Goal: Transaction & Acquisition: Purchase product/service

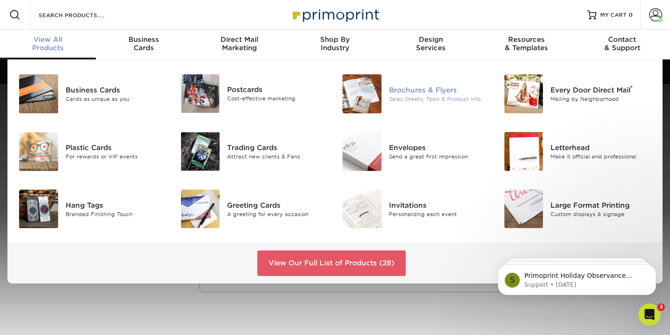
click at [420, 91] on div "Brochures & Flyers" at bounding box center [439, 90] width 101 height 10
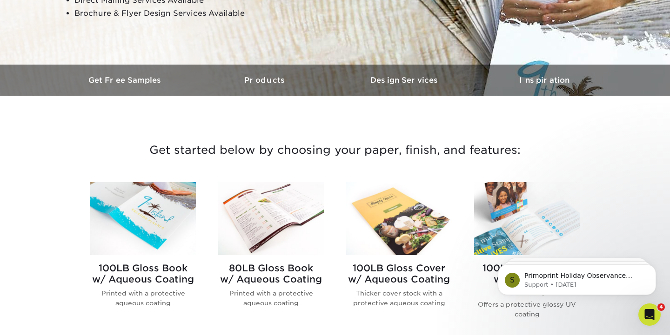
scroll to position [227, 0]
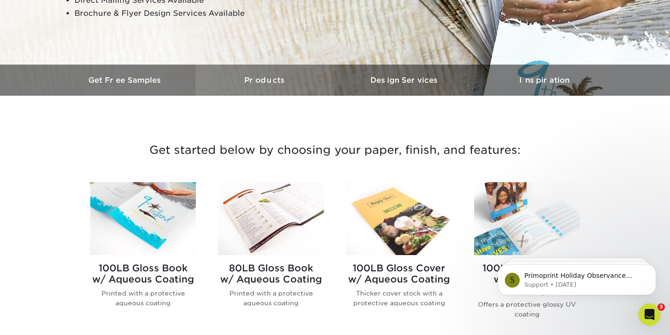
click at [259, 78] on h3 "Products" at bounding box center [265, 80] width 140 height 9
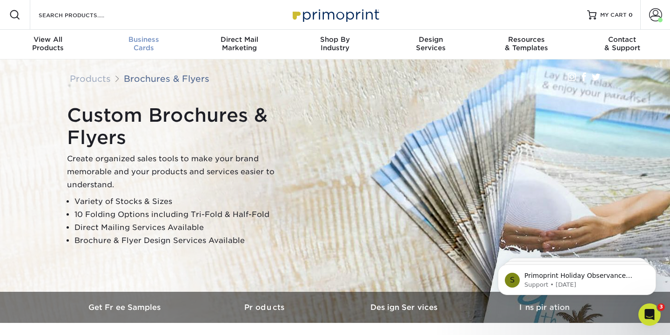
scroll to position [0, 0]
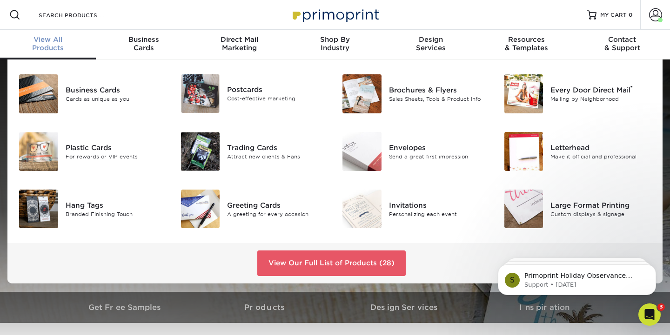
click at [65, 49] on div "View All Products" at bounding box center [48, 43] width 96 height 17
click at [230, 86] on div "Postcards" at bounding box center [277, 90] width 101 height 10
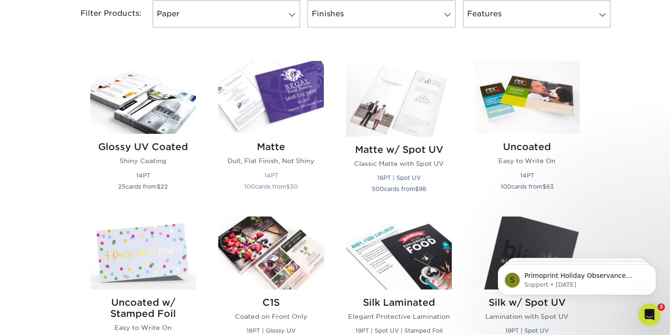
scroll to position [410, 0]
click at [260, 133] on img at bounding box center [271, 96] width 106 height 73
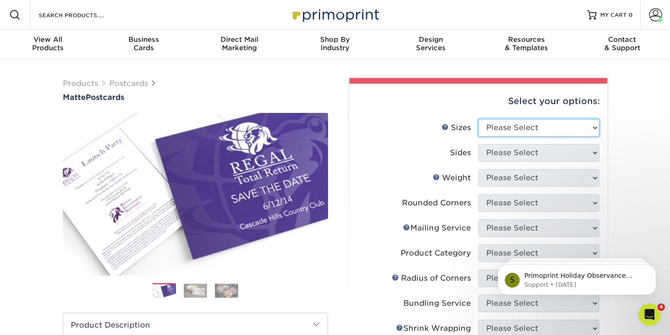
select select "3.00x4.00"
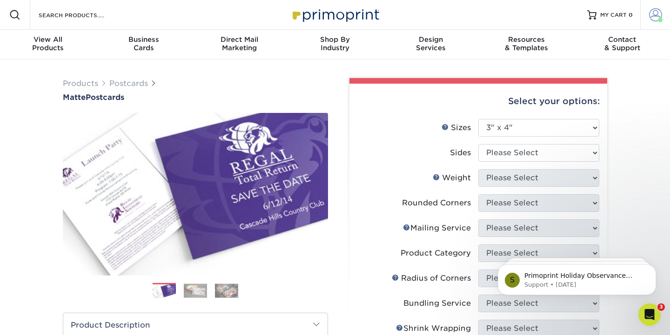
click at [652, 14] on span at bounding box center [655, 14] width 13 height 13
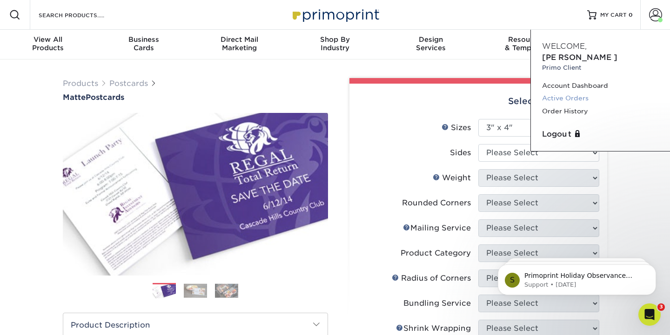
click at [565, 92] on link "Active Orders" at bounding box center [600, 98] width 117 height 13
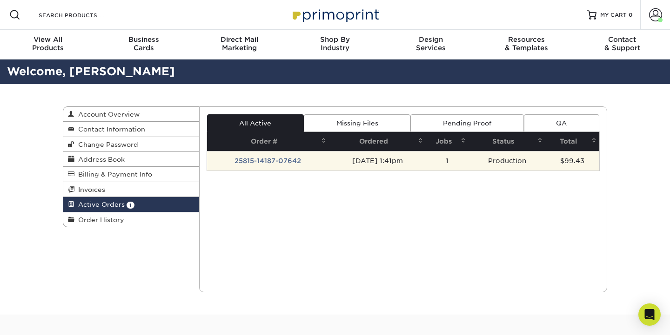
click at [358, 162] on td "08/15/2025 1:41pm" at bounding box center [377, 161] width 97 height 20
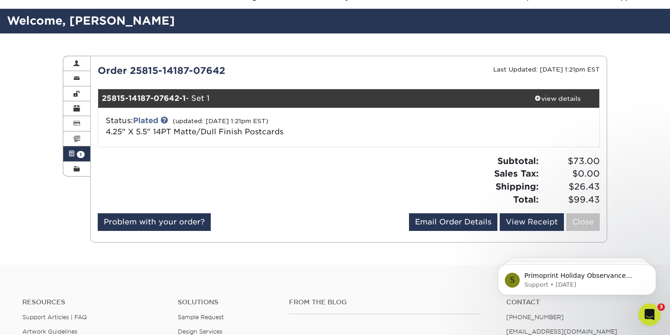
scroll to position [53, 0]
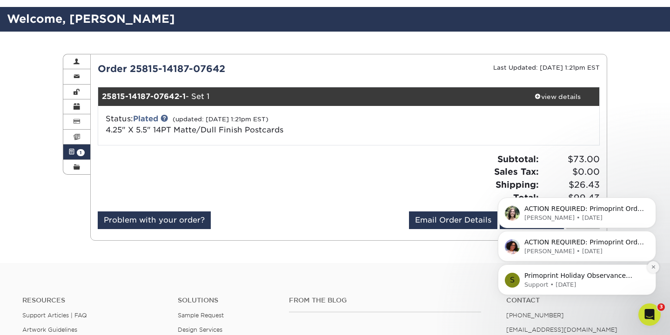
click at [655, 270] on icon "Dismiss notification" at bounding box center [653, 267] width 5 height 5
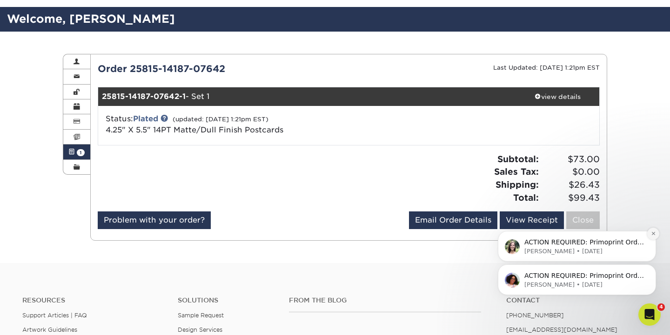
click at [654, 235] on icon "Dismiss notification" at bounding box center [652, 233] width 3 height 3
click at [652, 269] on icon "Dismiss notification" at bounding box center [652, 267] width 3 height 3
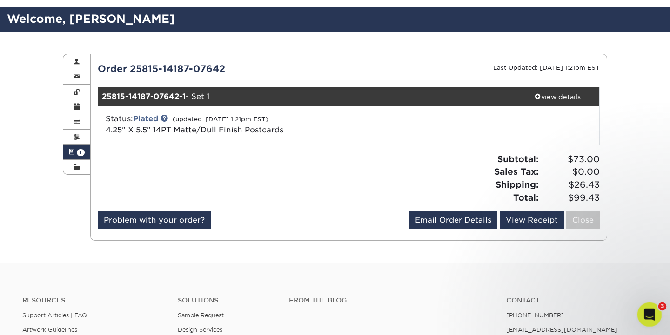
click at [653, 316] on icon "Open Intercom Messenger" at bounding box center [648, 313] width 15 height 15
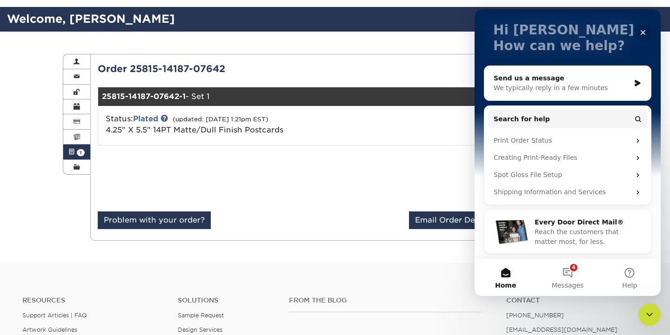
scroll to position [53, 0]
click at [454, 254] on div "Active Orders Account Overview Contact Information Change Password Address Book…" at bounding box center [335, 148] width 558 height 232
click at [641, 31] on icon "Close" at bounding box center [643, 32] width 5 height 5
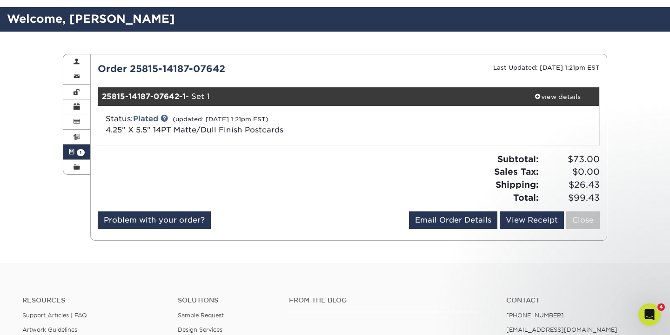
scroll to position [0, 0]
